Goal: Task Accomplishment & Management: Manage account settings

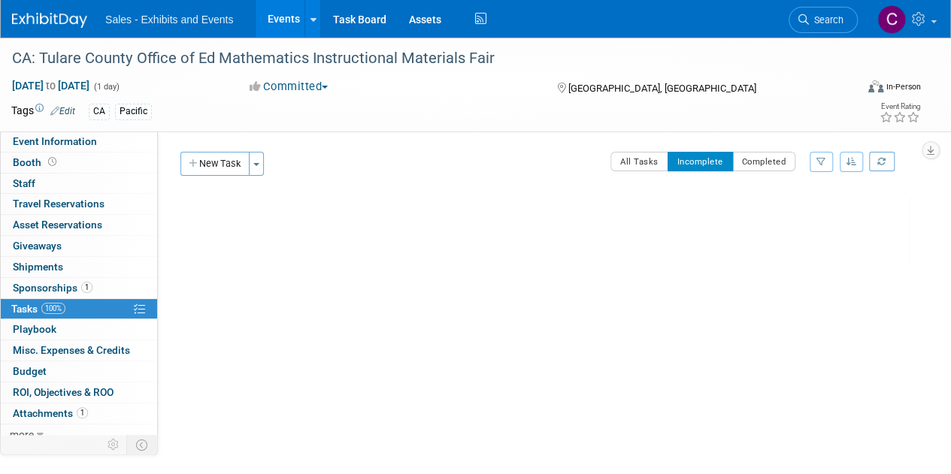
drag, startPoint x: 0, startPoint y: 0, endPoint x: 278, endPoint y: 22, distance: 279.0
click at [278, 22] on link "Events" at bounding box center [283, 19] width 55 height 38
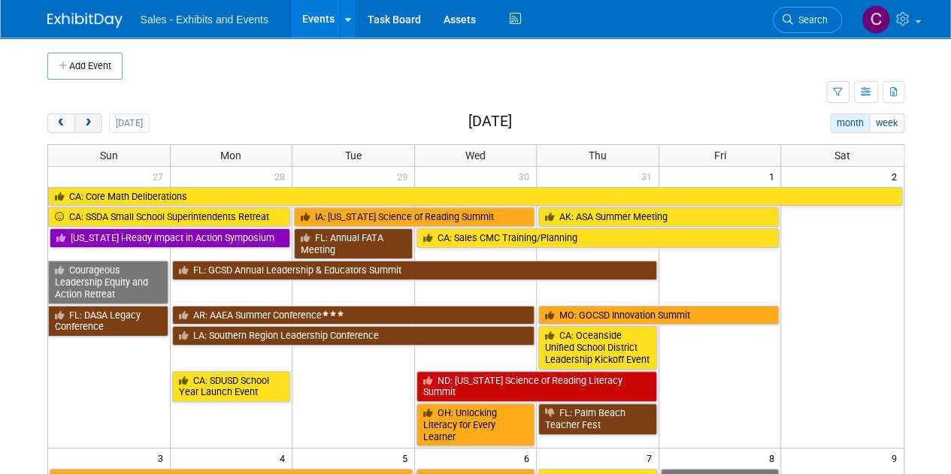
click at [89, 123] on span "next" at bounding box center [88, 124] width 11 height 10
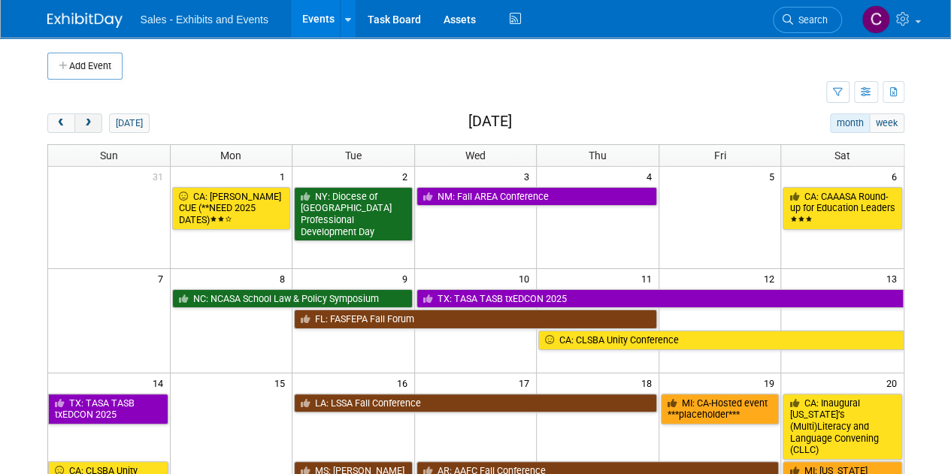
click at [89, 123] on span "next" at bounding box center [88, 124] width 11 height 10
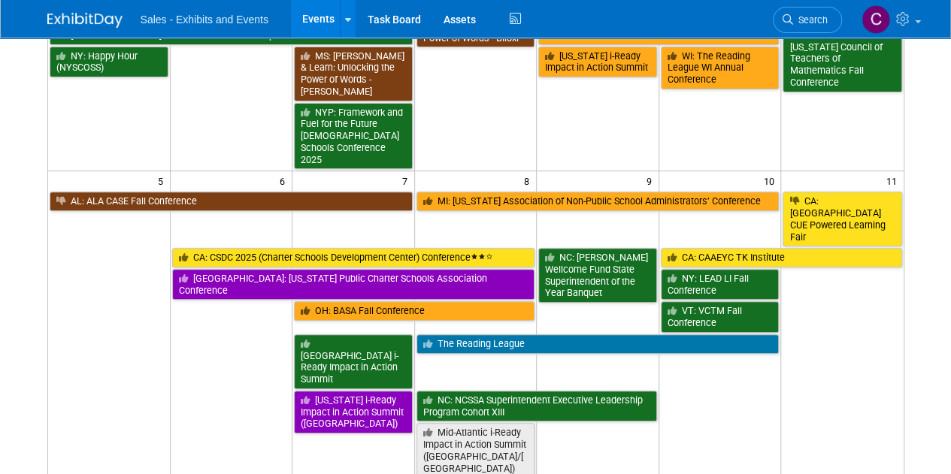
scroll to position [32, 0]
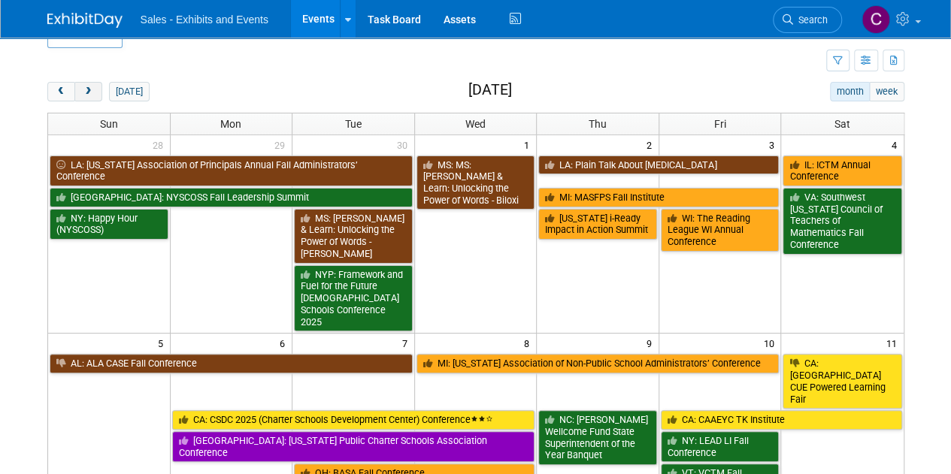
click at [89, 89] on span "next" at bounding box center [88, 92] width 11 height 10
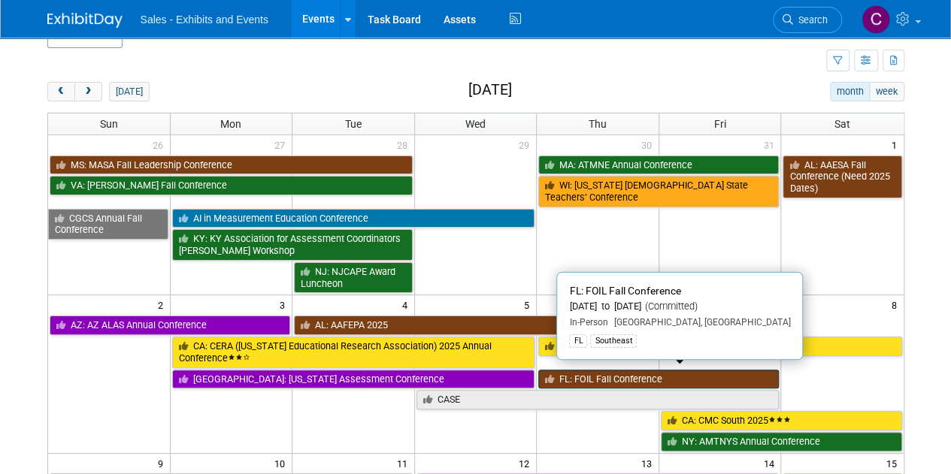
click at [624, 374] on link "FL: FOIL Fall Conference" at bounding box center [658, 380] width 241 height 20
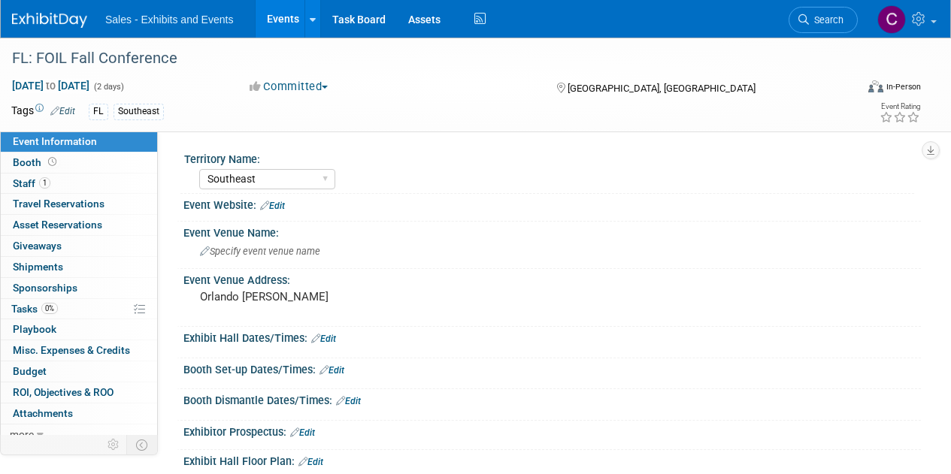
select select "Southeast"
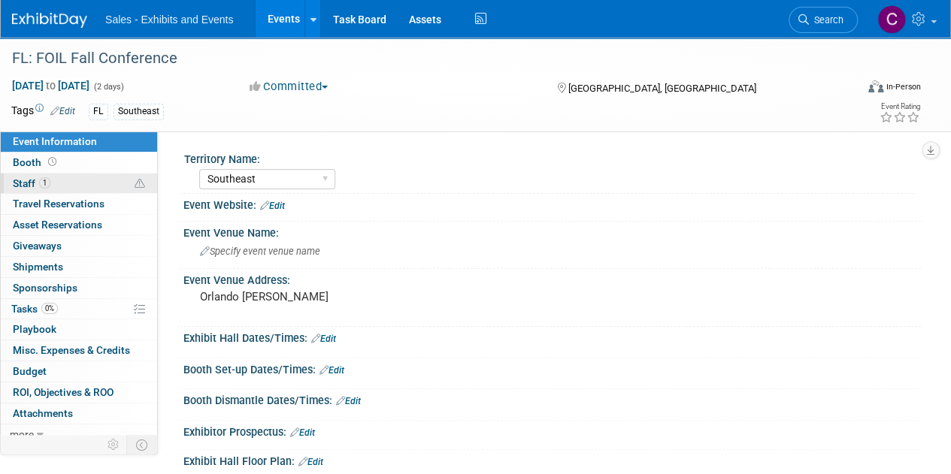
click at [20, 187] on span "Staff 1" at bounding box center [32, 183] width 38 height 12
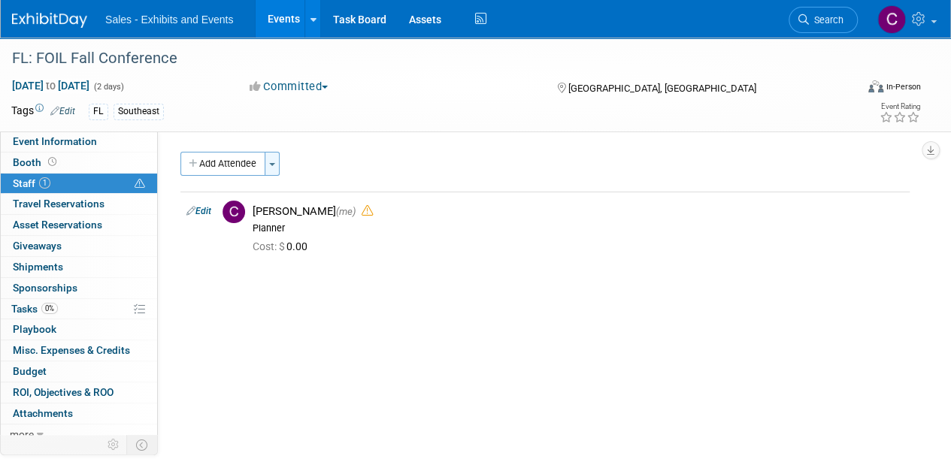
click at [279, 164] on button "Toggle Dropdown" at bounding box center [272, 164] width 15 height 24
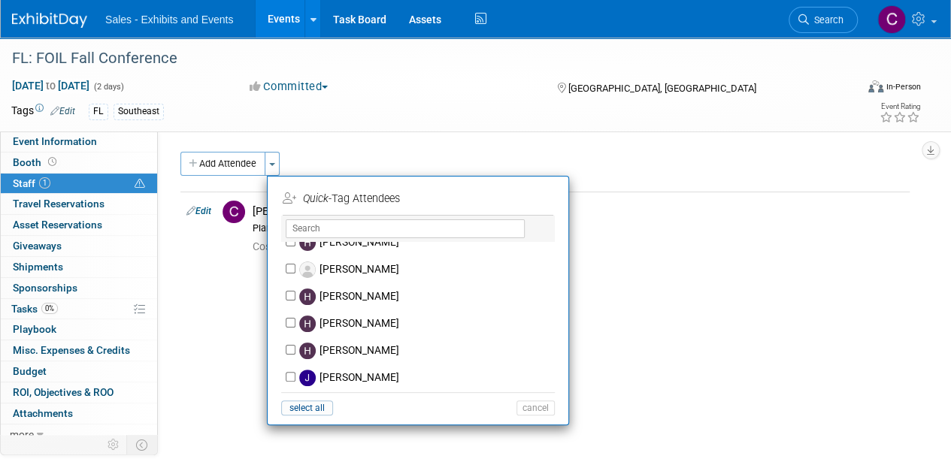
scroll to position [2152, 0]
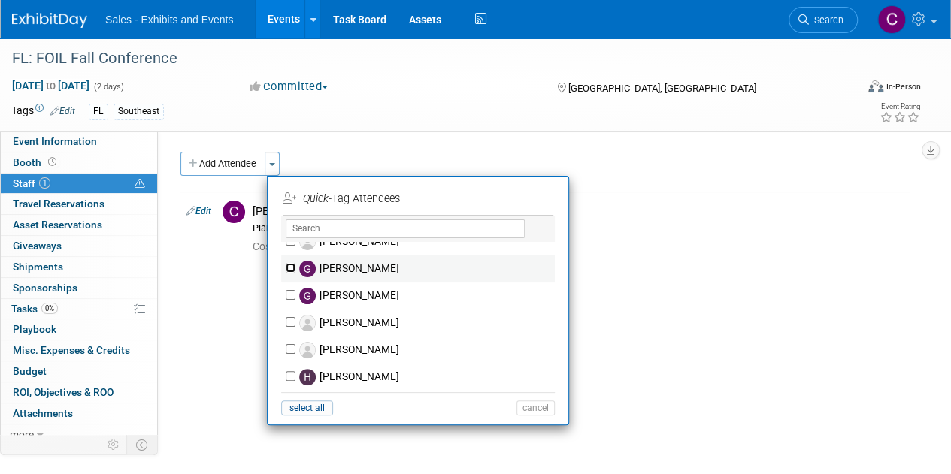
click at [289, 267] on input "[PERSON_NAME]" at bounding box center [291, 268] width 10 height 10
checkbox input "true"
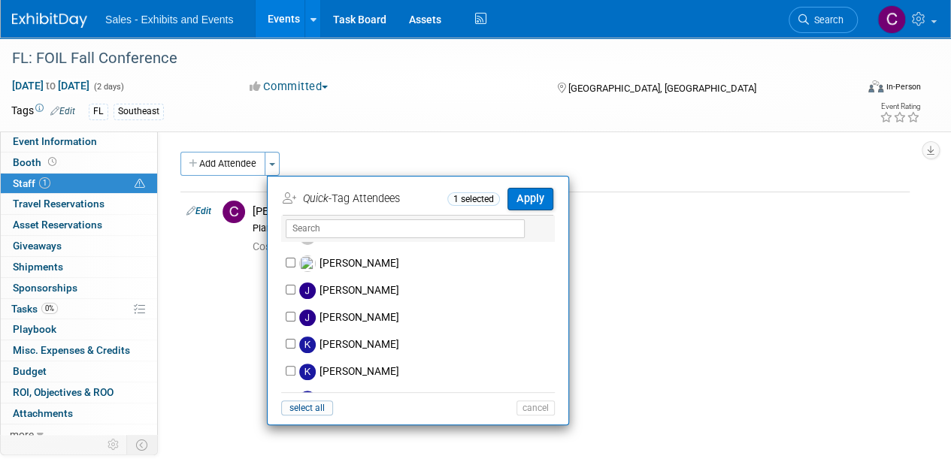
scroll to position [3631, 0]
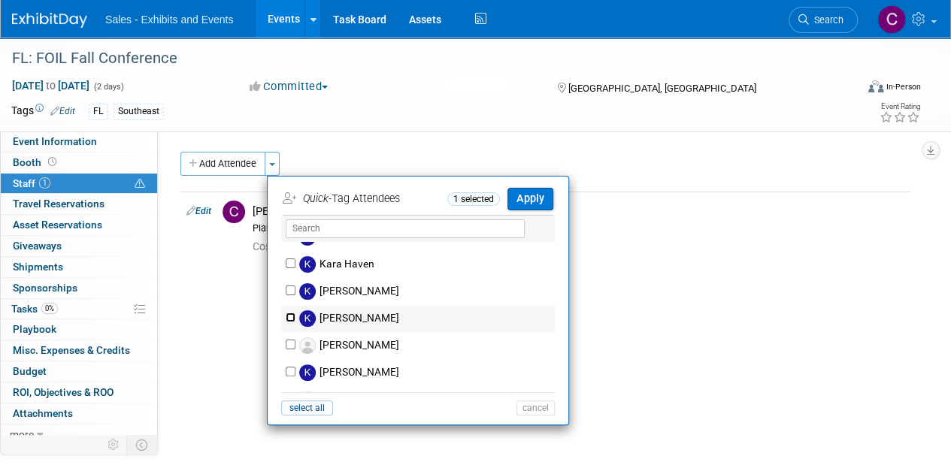
click at [292, 313] on input "[PERSON_NAME]" at bounding box center [291, 318] width 10 height 10
checkbox input "true"
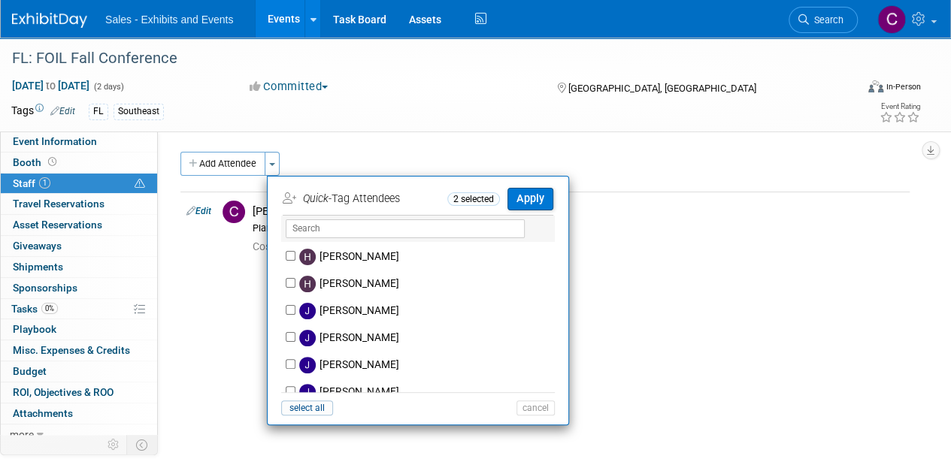
scroll to position [2454, 0]
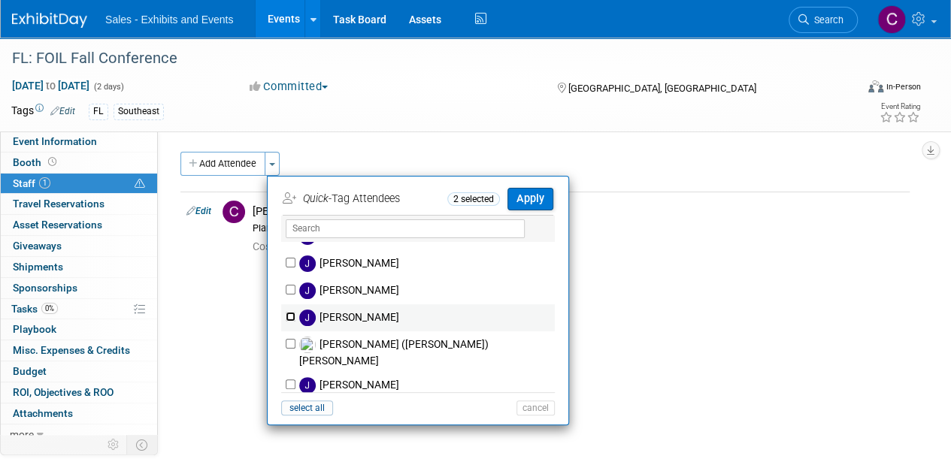
click at [288, 317] on input "[PERSON_NAME]" at bounding box center [291, 317] width 10 height 10
checkbox input "true"
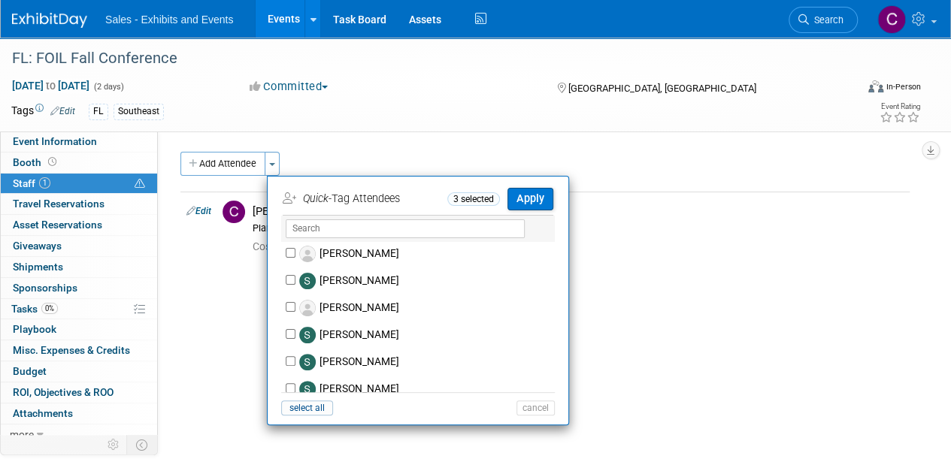
scroll to position [6422, 0]
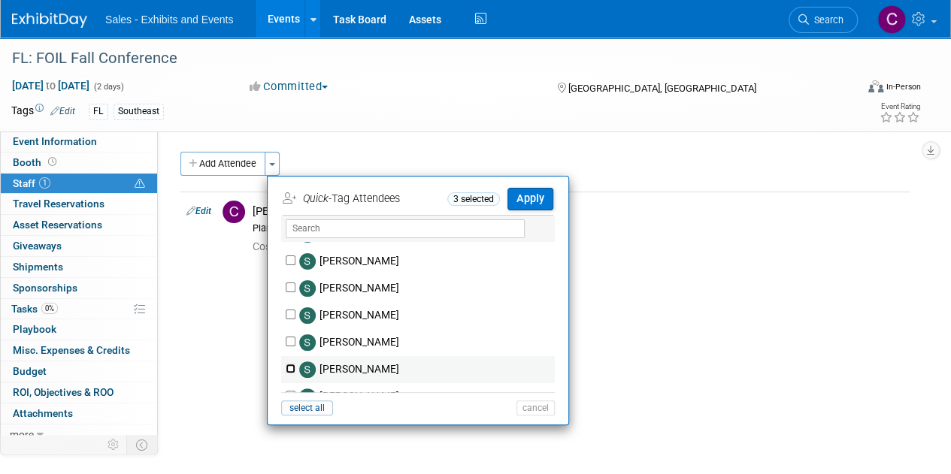
click at [289, 364] on input "[PERSON_NAME]" at bounding box center [291, 369] width 10 height 10
checkbox input "true"
click at [531, 204] on button "Apply" at bounding box center [530, 199] width 46 height 22
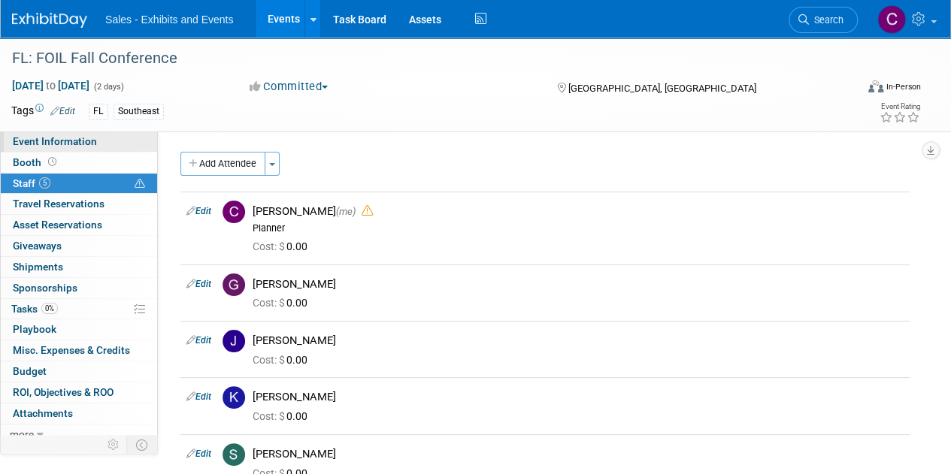
click at [35, 144] on span "Event Information" at bounding box center [55, 141] width 84 height 12
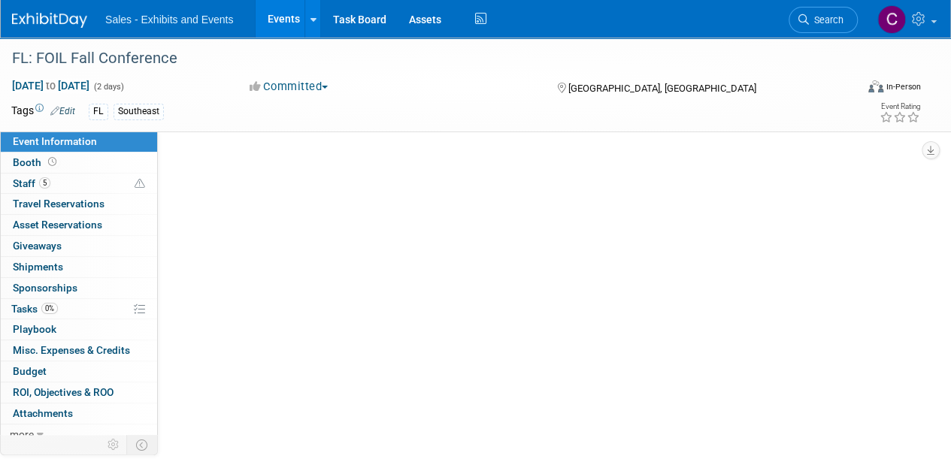
select select "Southeast"
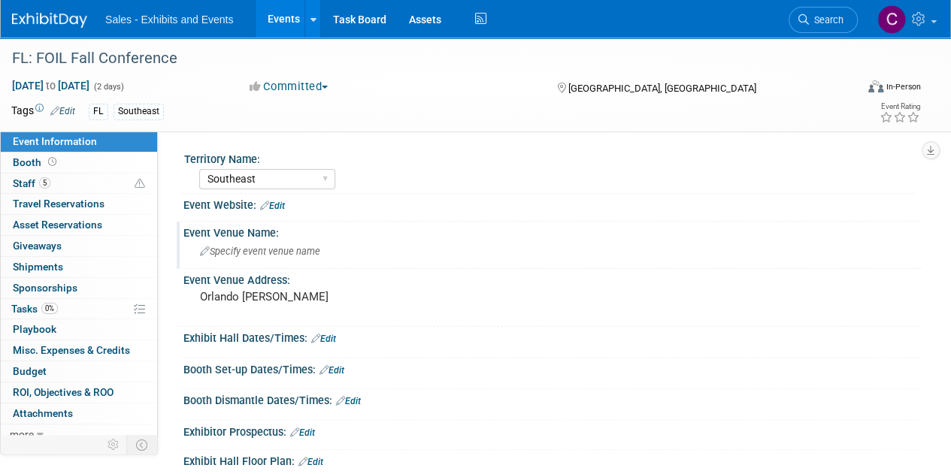
click at [247, 253] on span "Specify event venue name" at bounding box center [260, 251] width 120 height 11
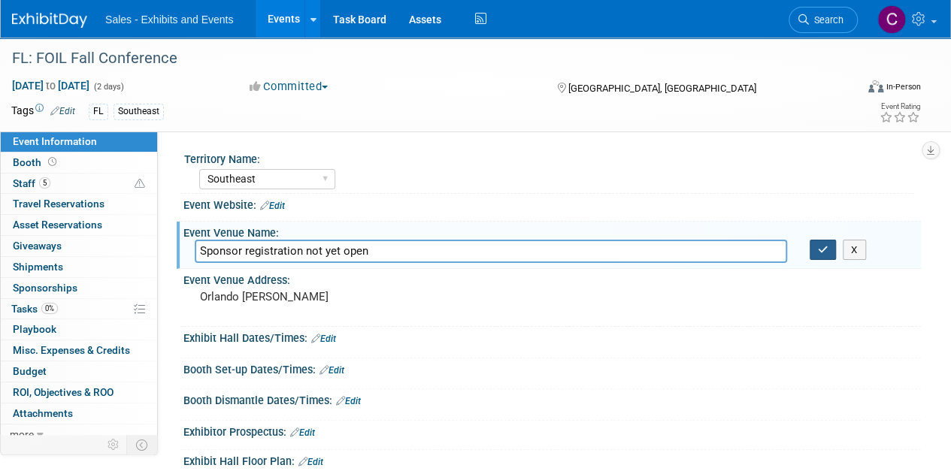
type input "Sponsor registration not yet open"
click at [826, 246] on icon "button" at bounding box center [823, 250] width 11 height 10
